Goal: Understand process/instructions: Learn how to perform a task or action

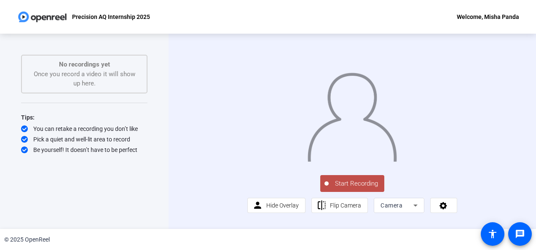
scroll to position [1, 0]
click at [7, 91] on div "Start Recording No recordings yet Once you record a video it will show up here.…" at bounding box center [84, 132] width 169 height 196
click at [0, 185] on html "Accessibility Screen-Reader Guide, Feedback, and Issue Reporting | New window P…" at bounding box center [268, 125] width 536 height 250
click at [0, 55] on div "Start Recording No recordings yet Once you record a video it will show up here.…" at bounding box center [84, 132] width 169 height 196
